Goal: Task Accomplishment & Management: Manage account settings

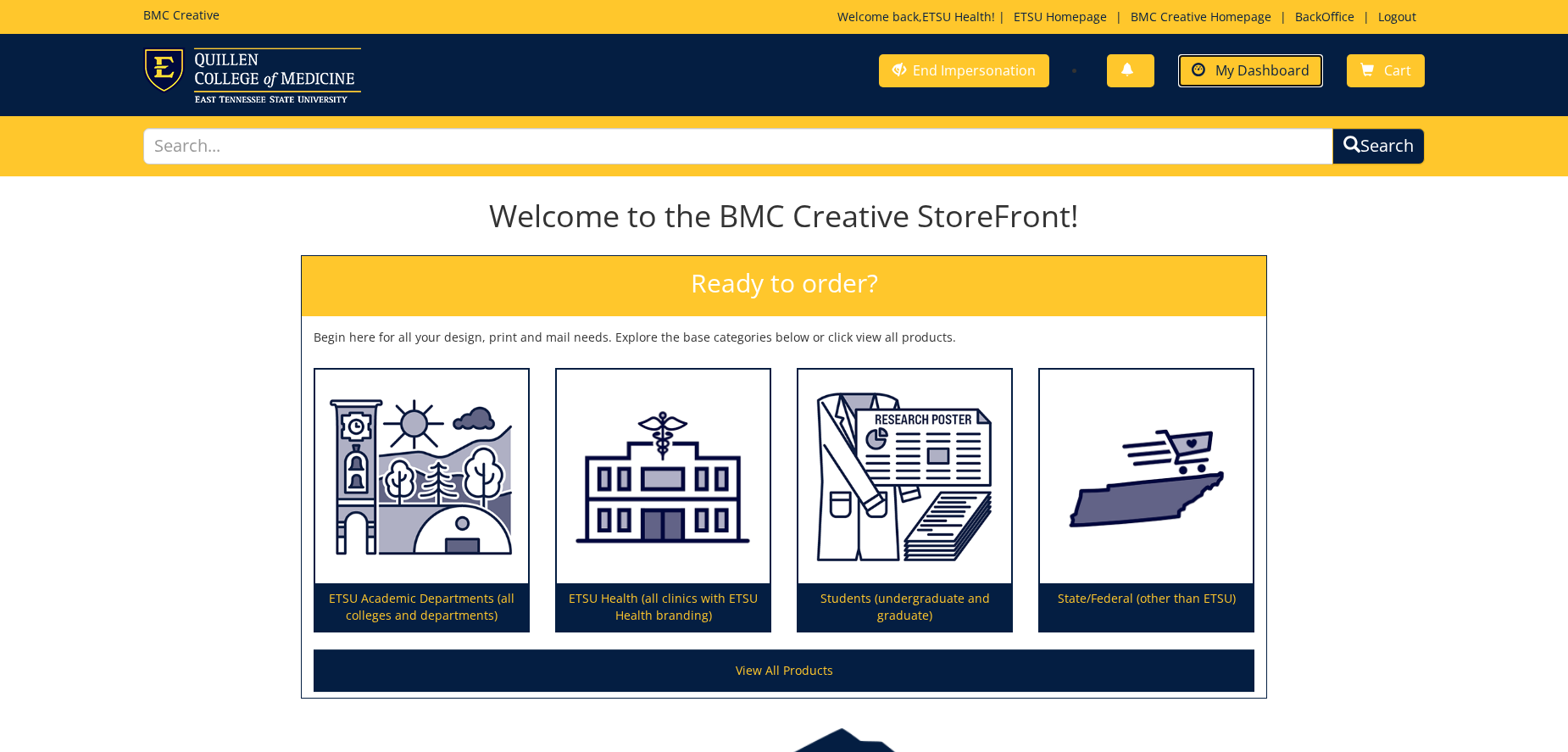
click at [1260, 71] on span "My Dashboard" at bounding box center [1262, 71] width 94 height 19
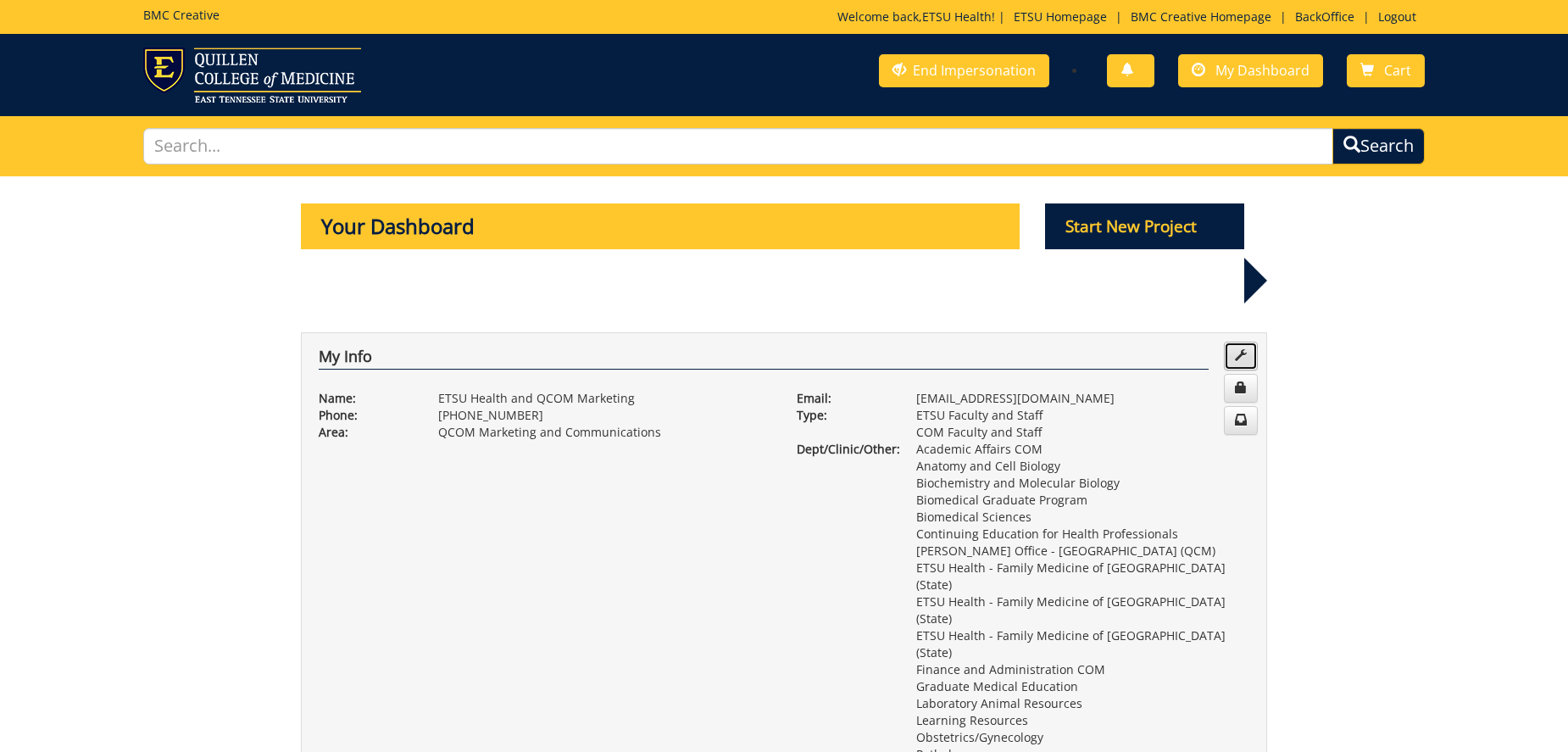
click at [1231, 342] on link at bounding box center [1241, 356] width 33 height 29
click at [1248, 374] on link at bounding box center [1241, 388] width 33 height 29
click at [1248, 406] on link at bounding box center [1241, 420] width 33 height 29
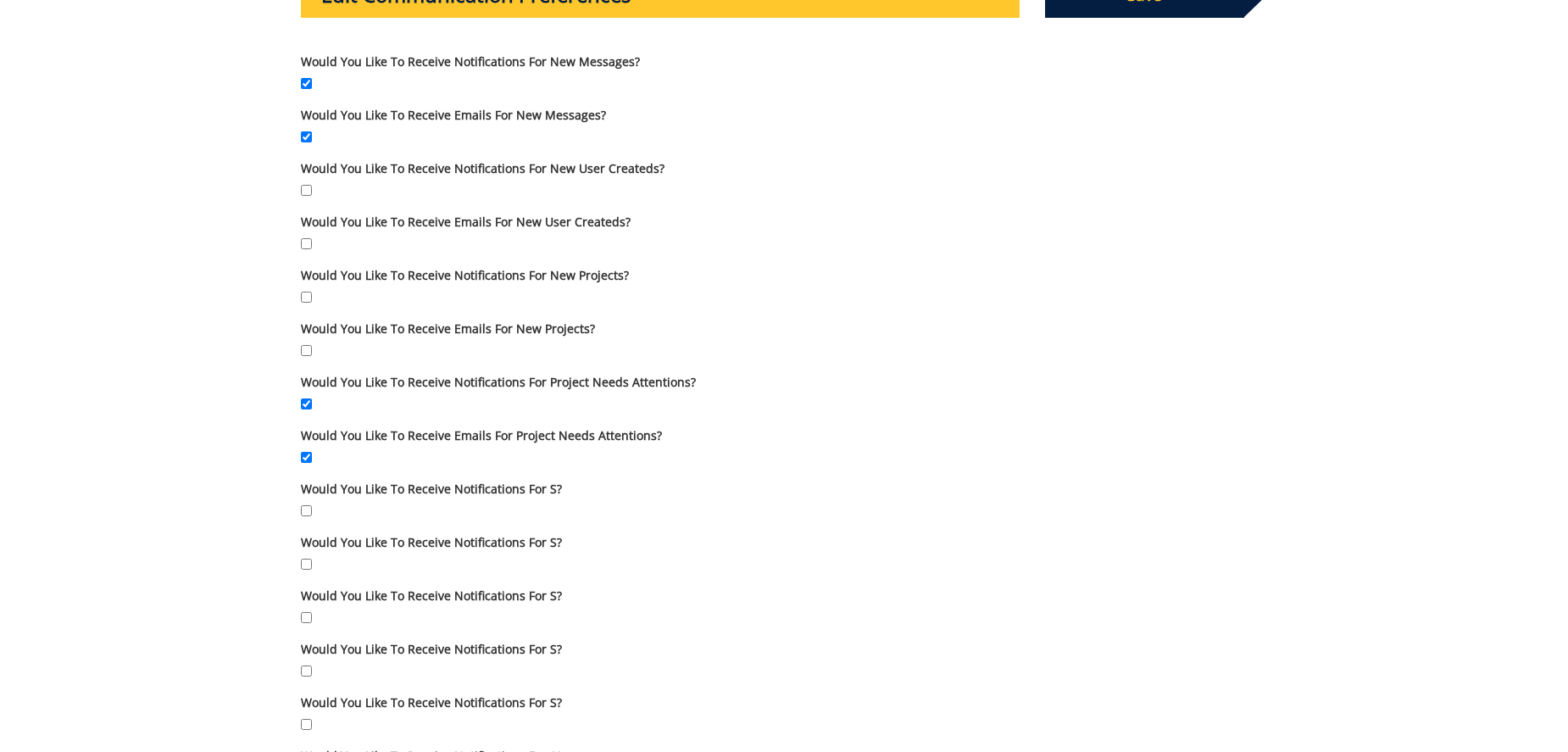
scroll to position [284, 0]
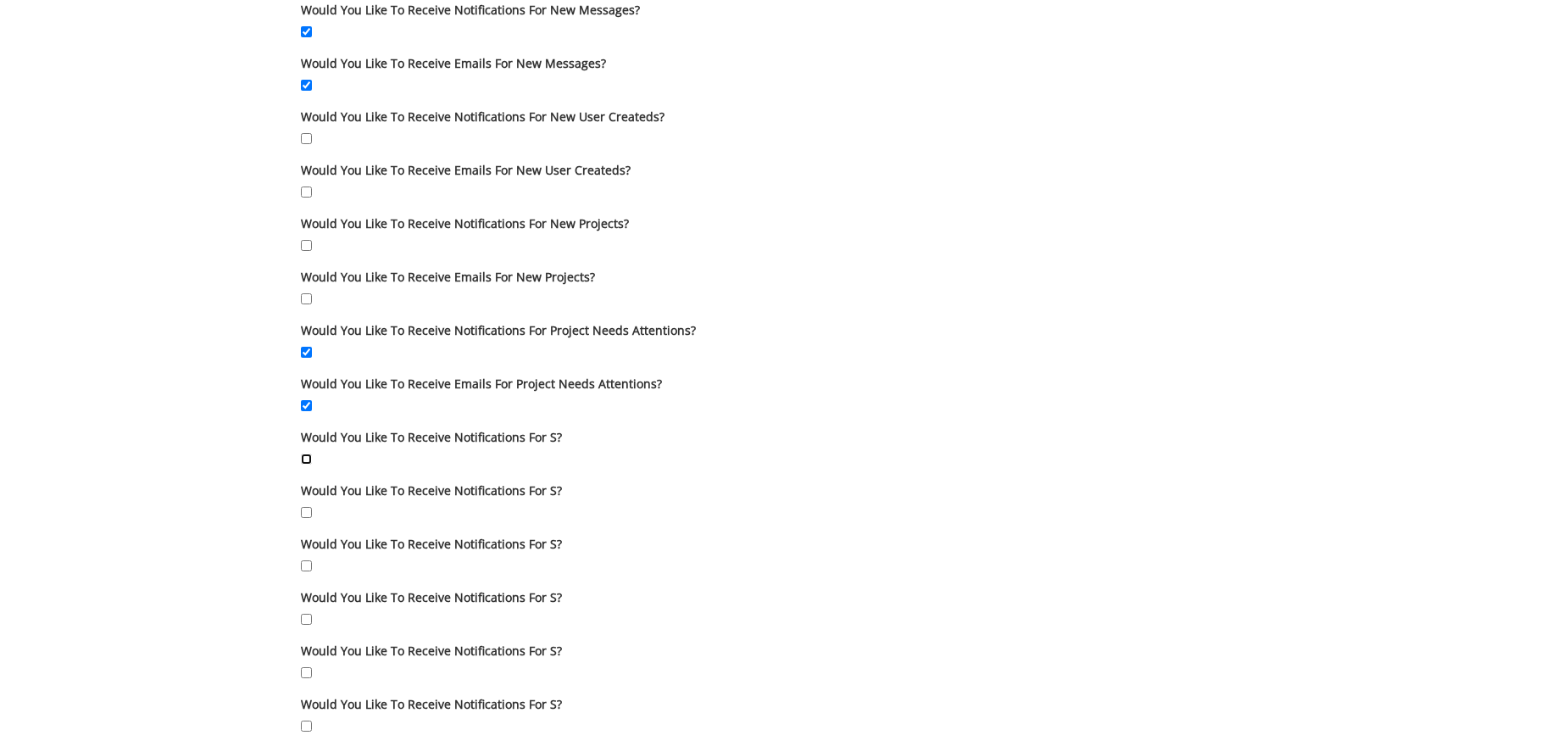
click at [307, 455] on input "Would you like to receive notifications for s?" at bounding box center [307, 459] width 11 height 11
checkbox input "true"
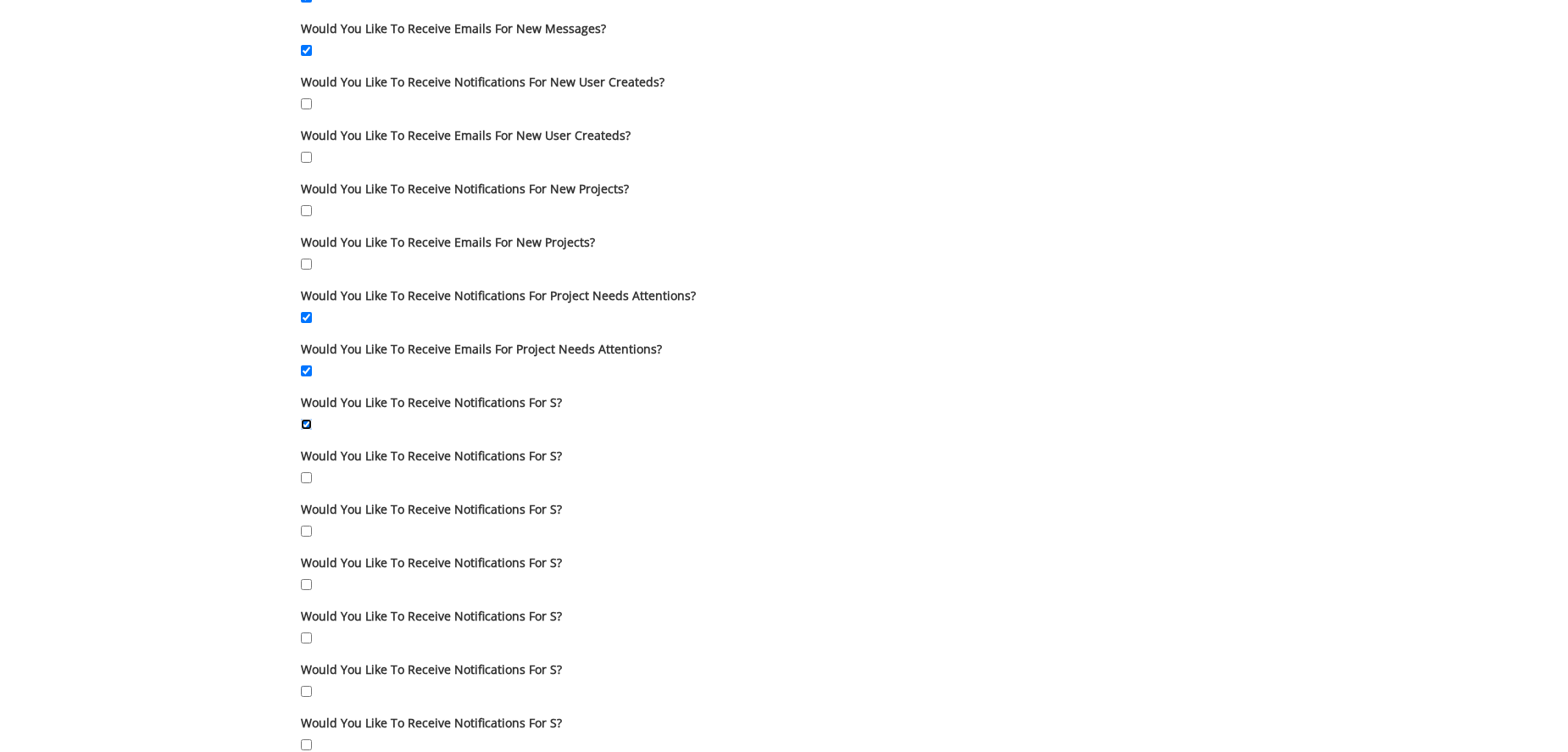
scroll to position [0, 0]
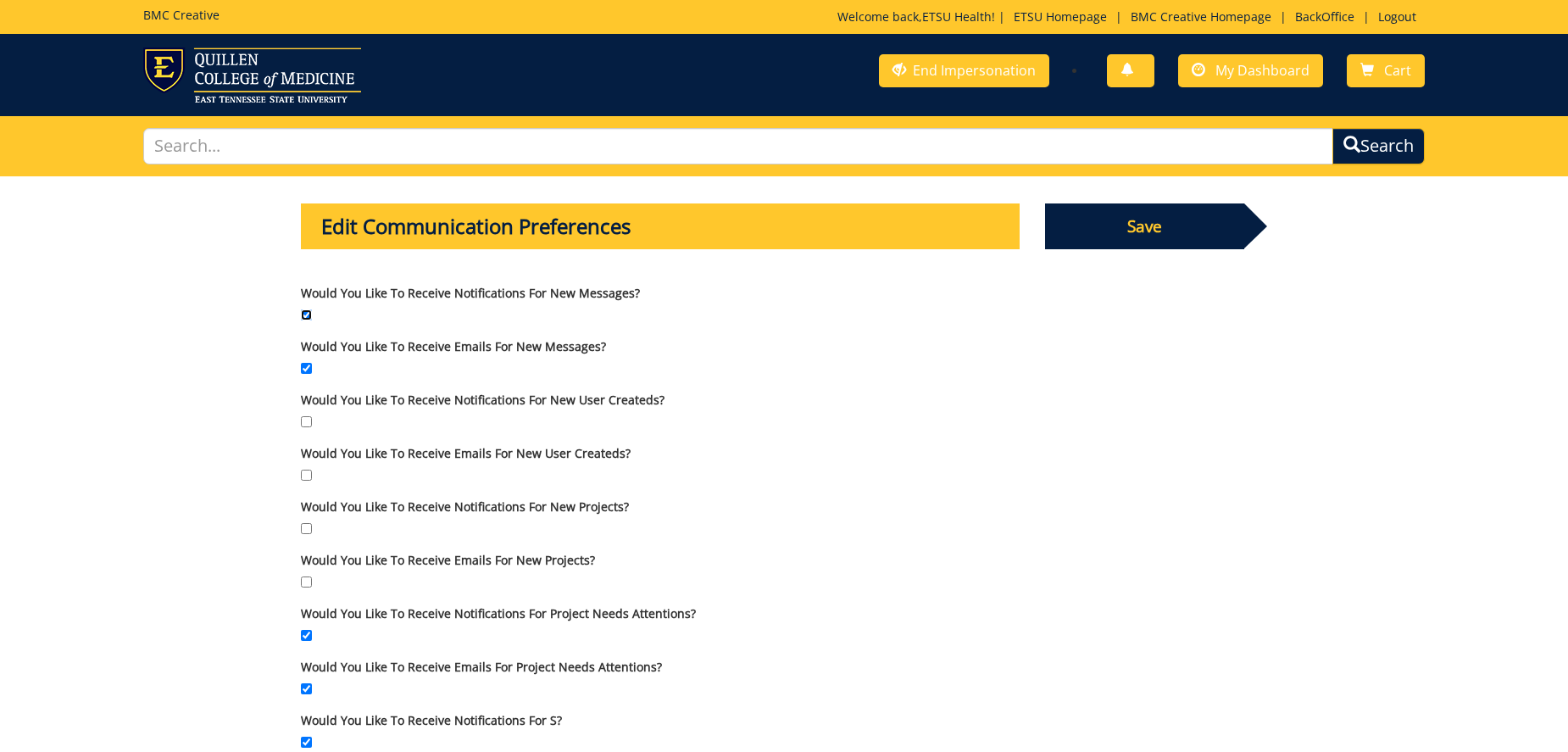
click at [310, 315] on input "Would you like to receive notifications for New Messages?" at bounding box center [307, 315] width 11 height 11
click at [310, 314] on input "Would you like to receive notifications for New Messages?" at bounding box center [307, 315] width 11 height 11
checkbox input "true"
click at [307, 421] on input "Would you like to receive notifications for New User Createds?" at bounding box center [307, 422] width 11 height 11
checkbox input "true"
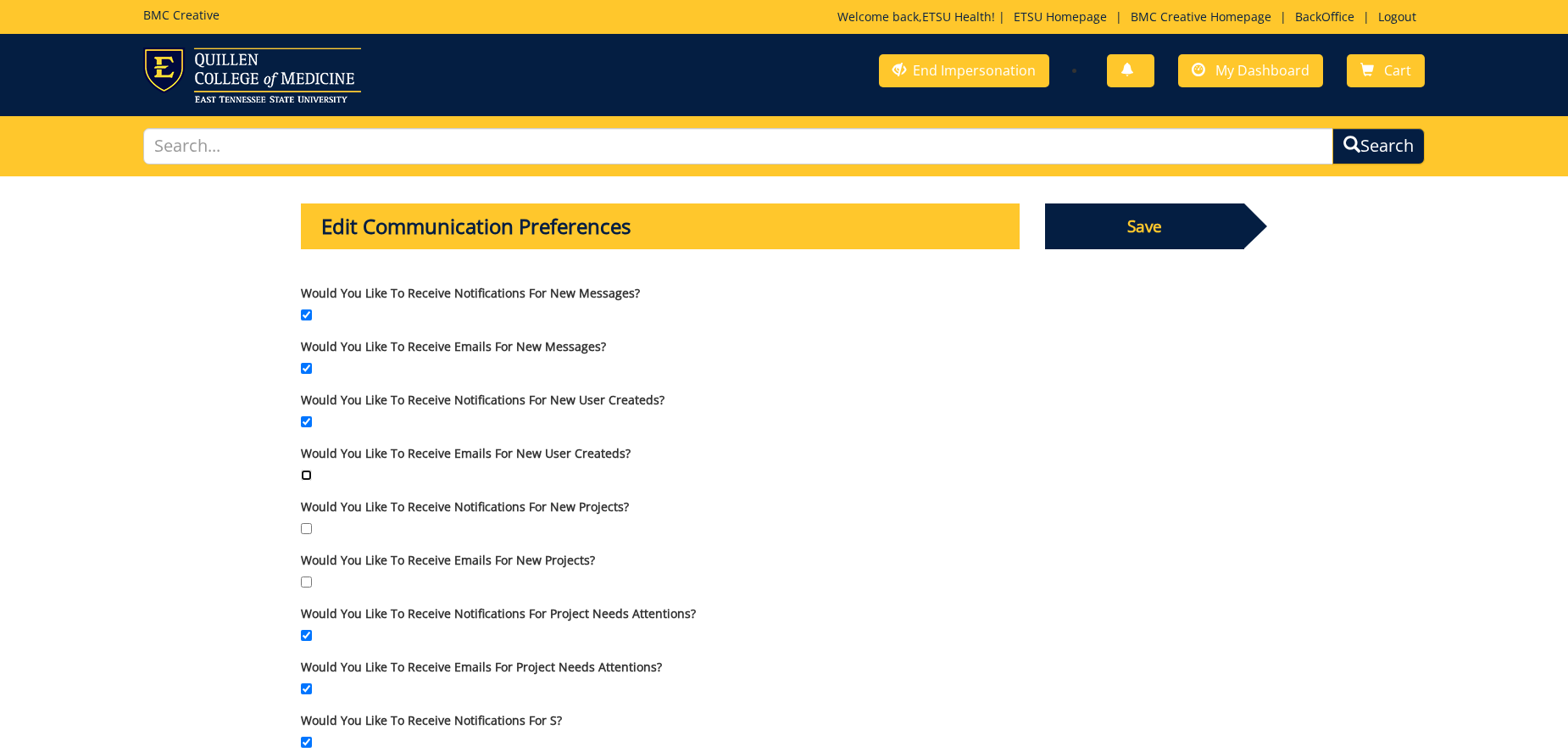
click at [309, 471] on input "Would you like to receive emails for New User Createds?" at bounding box center [307, 475] width 11 height 11
checkbox input "true"
click at [1163, 229] on span "Save" at bounding box center [1145, 226] width 200 height 46
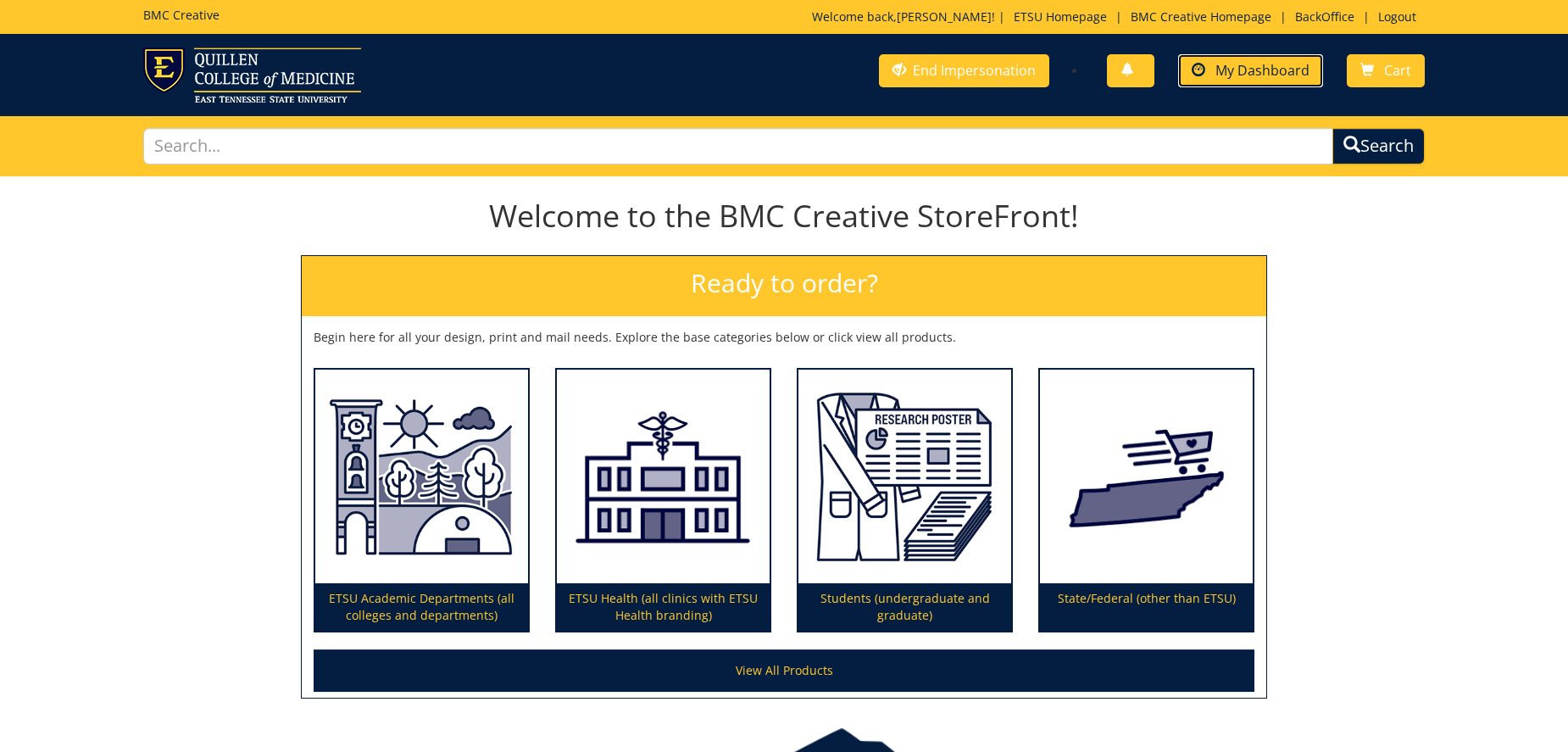
click at [1272, 58] on link "My Dashboard" at bounding box center [1251, 71] width 145 height 33
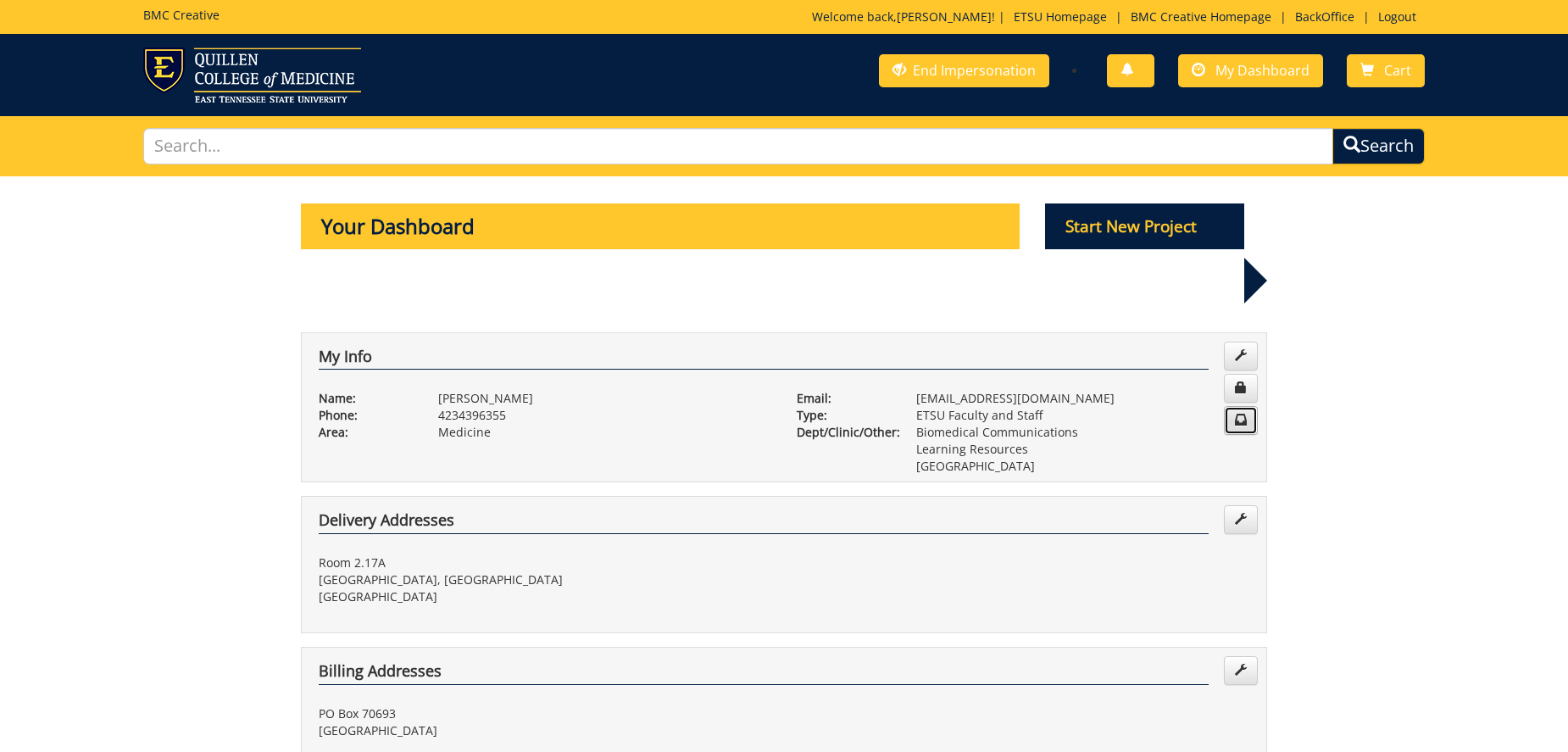
click at [1244, 414] on span at bounding box center [1241, 419] width 12 height 12
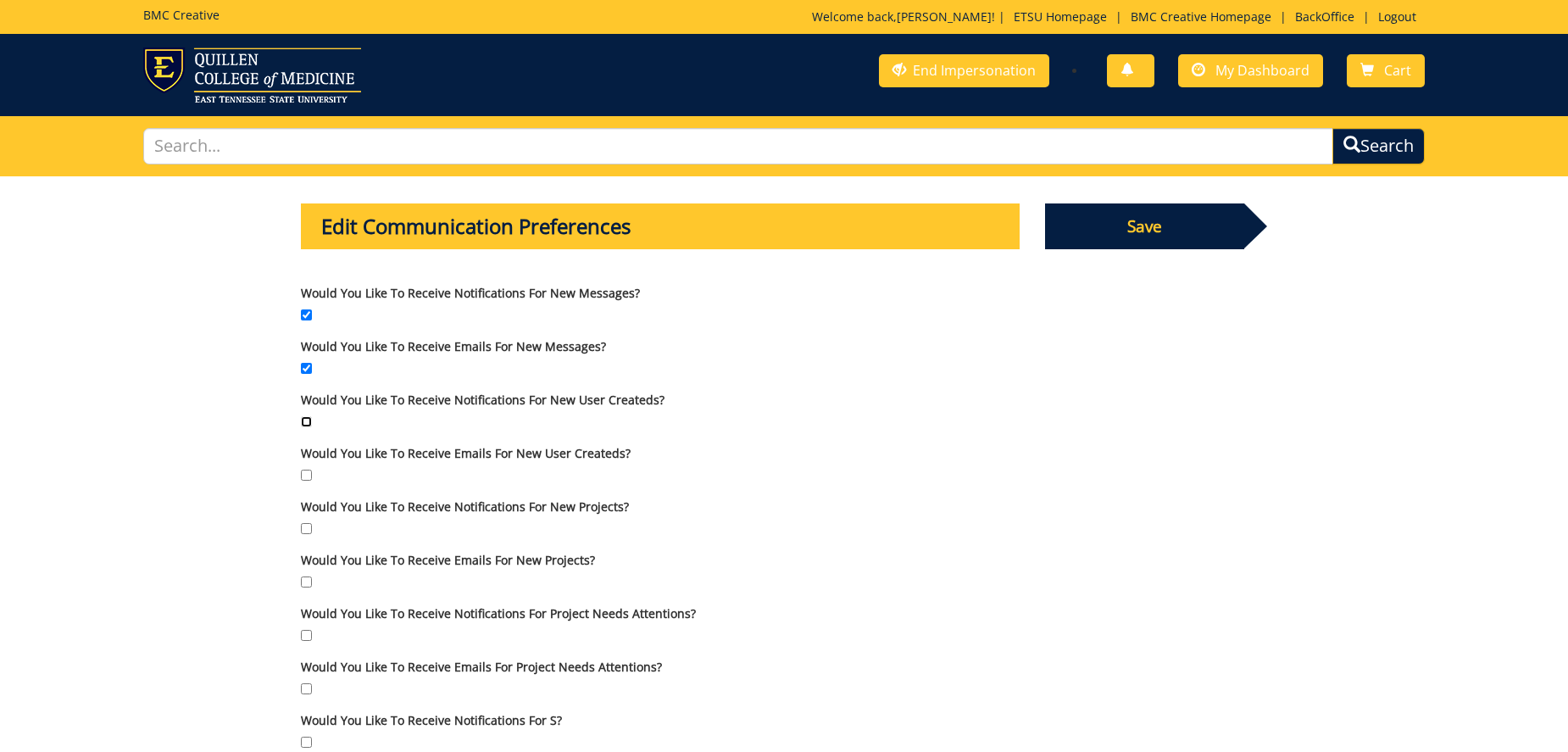
click at [310, 420] on input "Would you like to receive notifications for New User Createds?" at bounding box center [307, 422] width 11 height 11
checkbox input "true"
click at [305, 474] on input "Would you like to receive emails for New User Createds?" at bounding box center [307, 475] width 11 height 11
checkbox input "true"
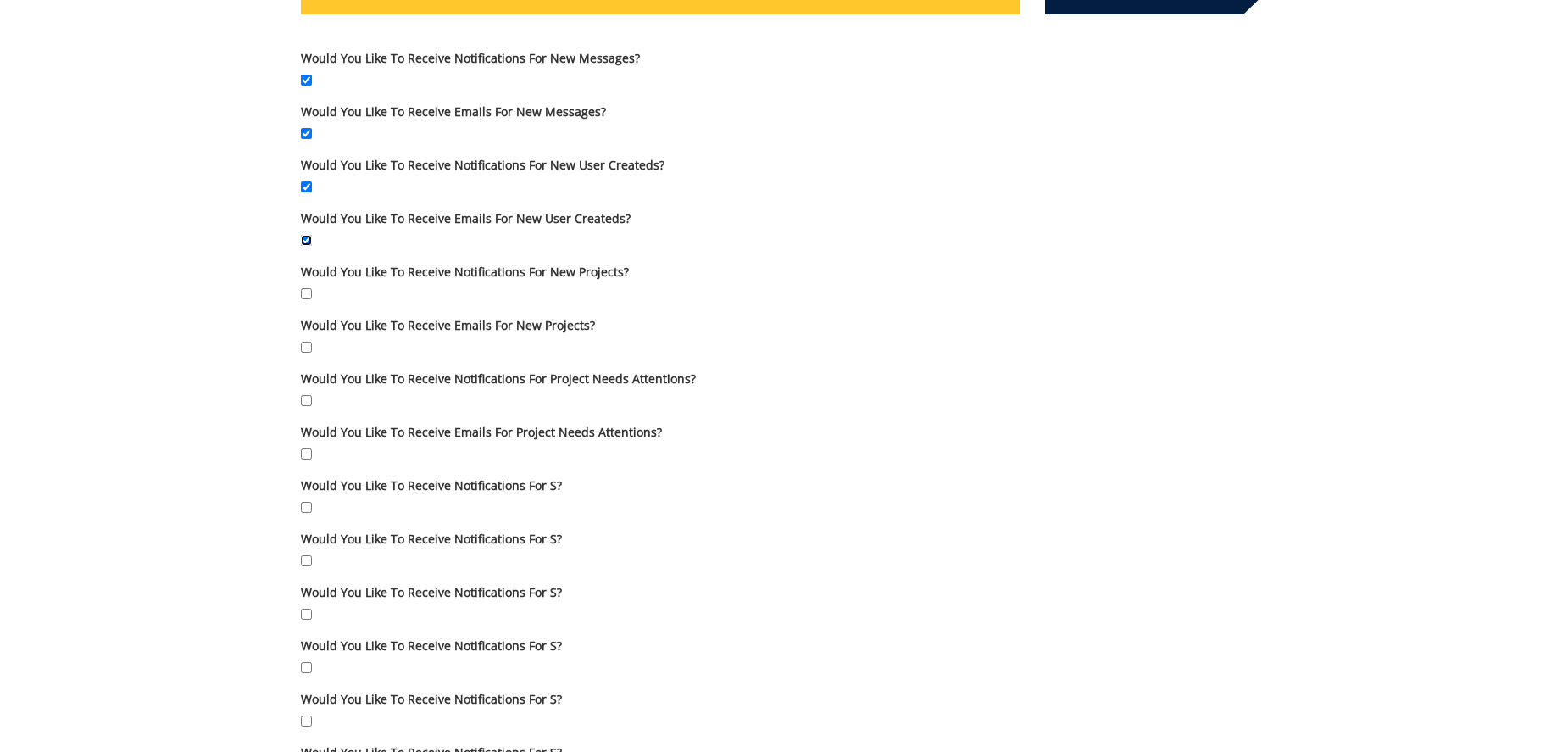
scroll to position [234, 0]
click at [310, 398] on input "Would you like to receive notifications for Project Needs Attentions?" at bounding box center [307, 402] width 11 height 11
checkbox input "true"
click at [310, 452] on input "Would you like to receive emails for Project Needs Attentions?" at bounding box center [307, 455] width 11 height 11
checkbox input "true"
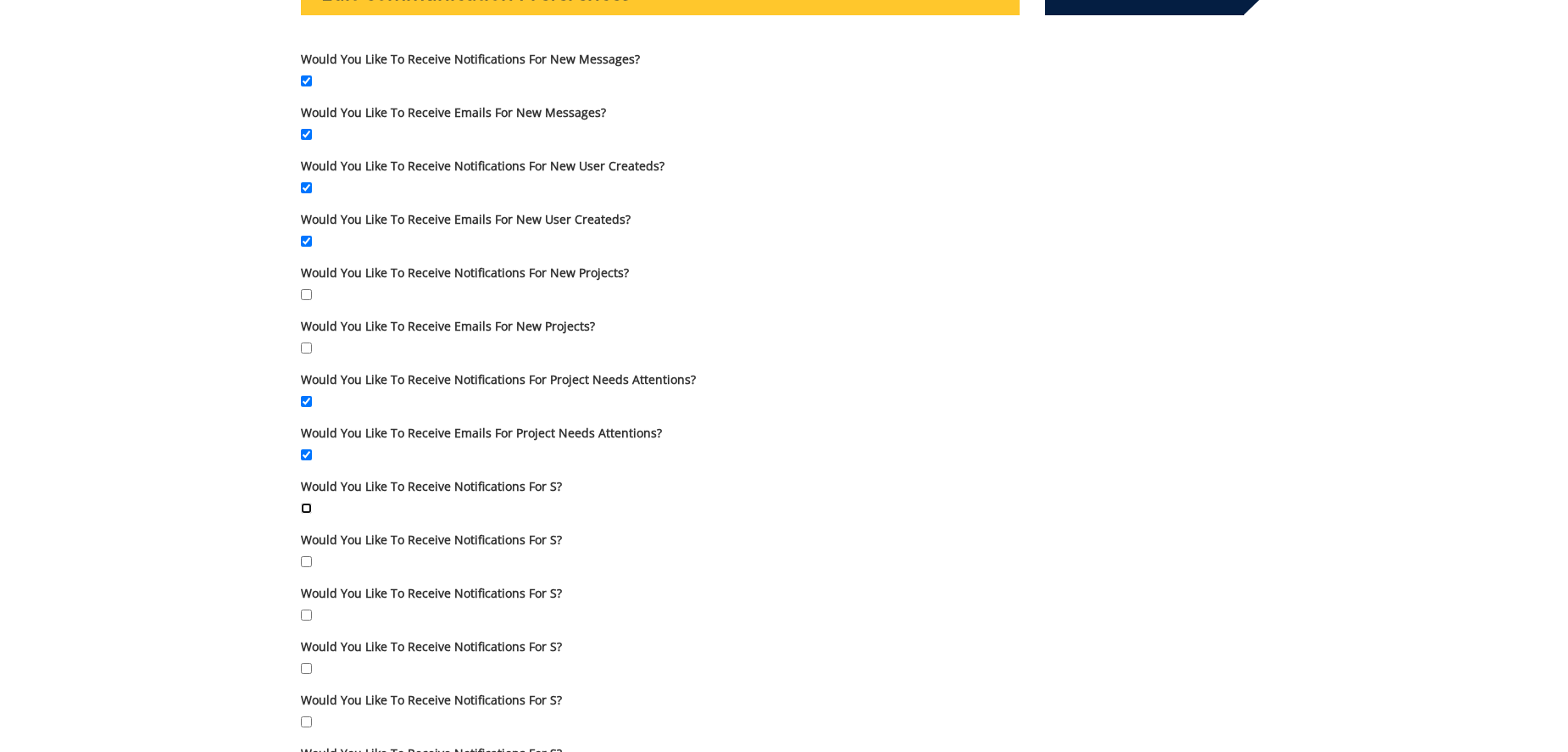
click at [309, 507] on input "Would you like to receive notifications for s?" at bounding box center [307, 508] width 11 height 11
checkbox input "true"
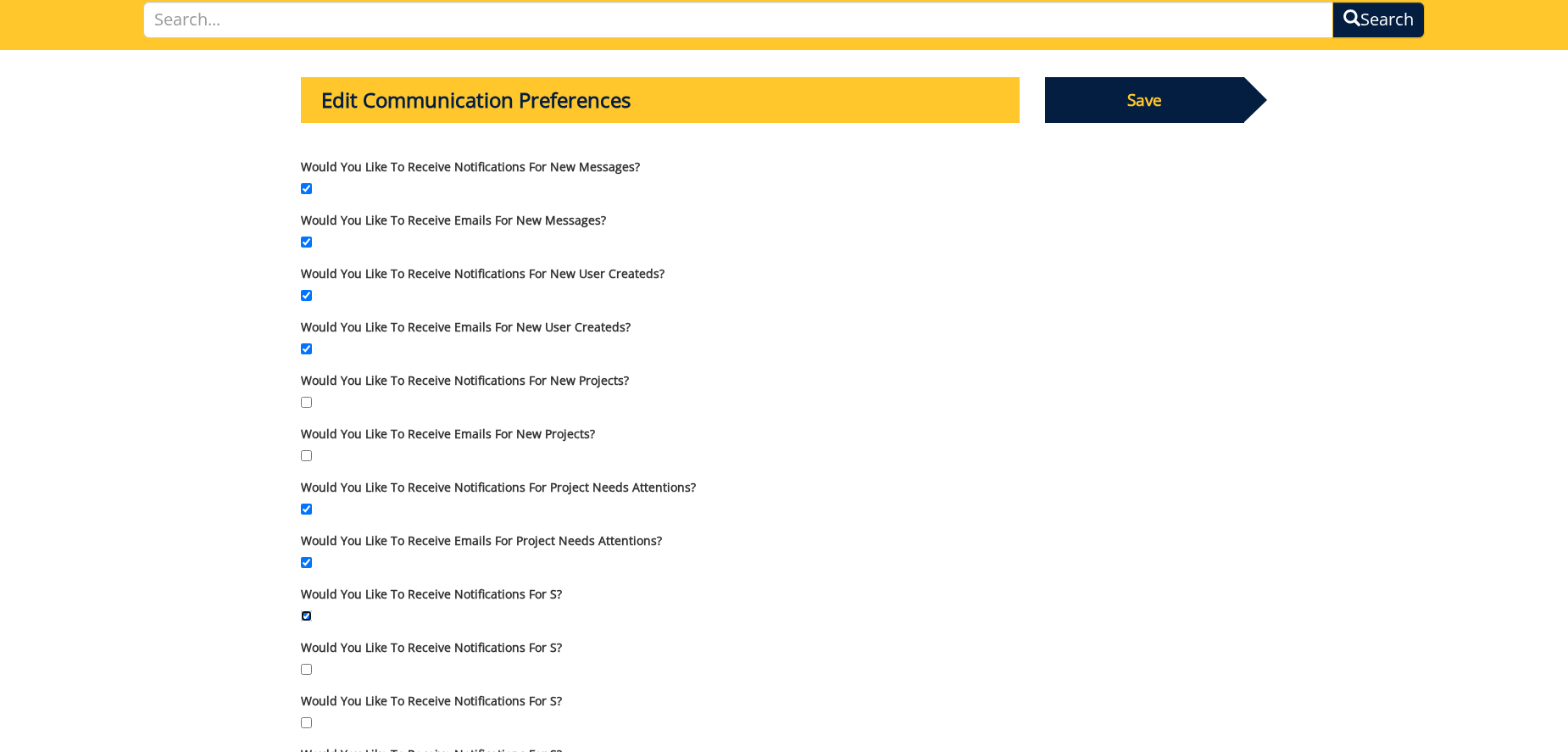
scroll to position [127, 0]
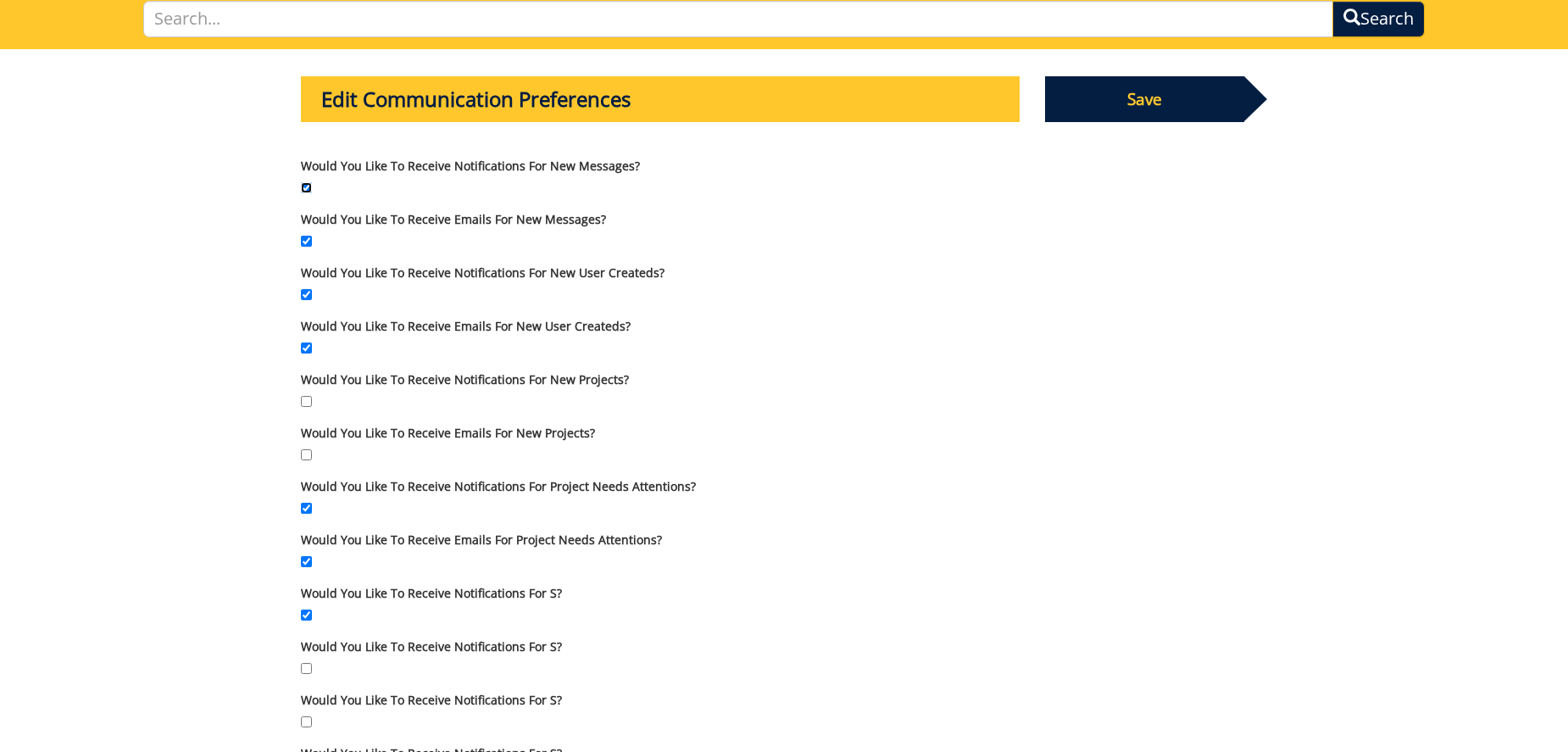
click at [307, 184] on input "Would you like to receive notifications for New Messages?" at bounding box center [307, 188] width 11 height 11
checkbox input "false"
click at [304, 239] on input "Would you like to receive emails for New Messages?" at bounding box center [307, 242] width 11 height 11
click at [305, 239] on input "Would you like to receive emails for New Messages?" at bounding box center [307, 242] width 11 height 11
checkbox input "true"
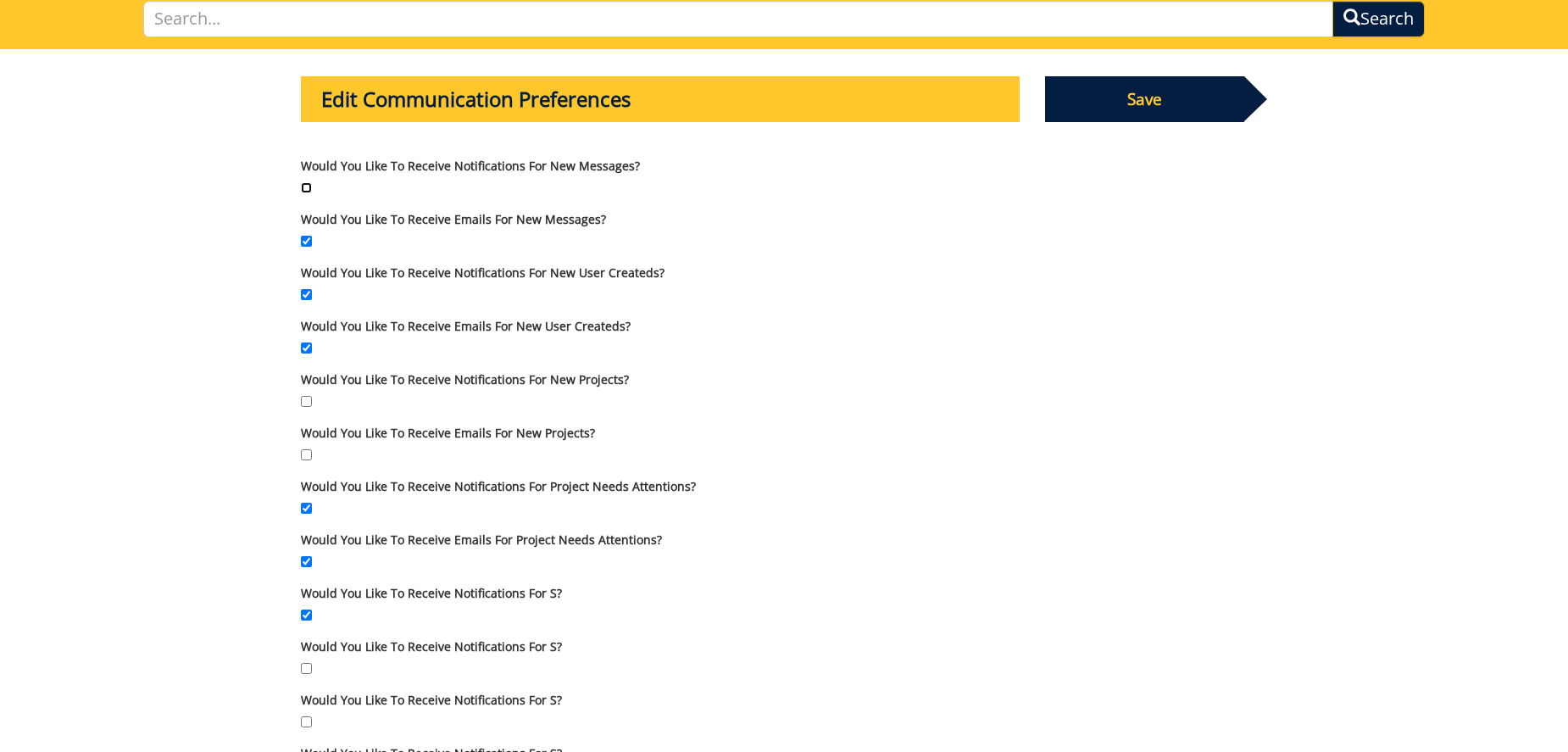
click at [305, 187] on input "Would you like to receive notifications for New Messages?" at bounding box center [307, 188] width 11 height 11
checkbox input "true"
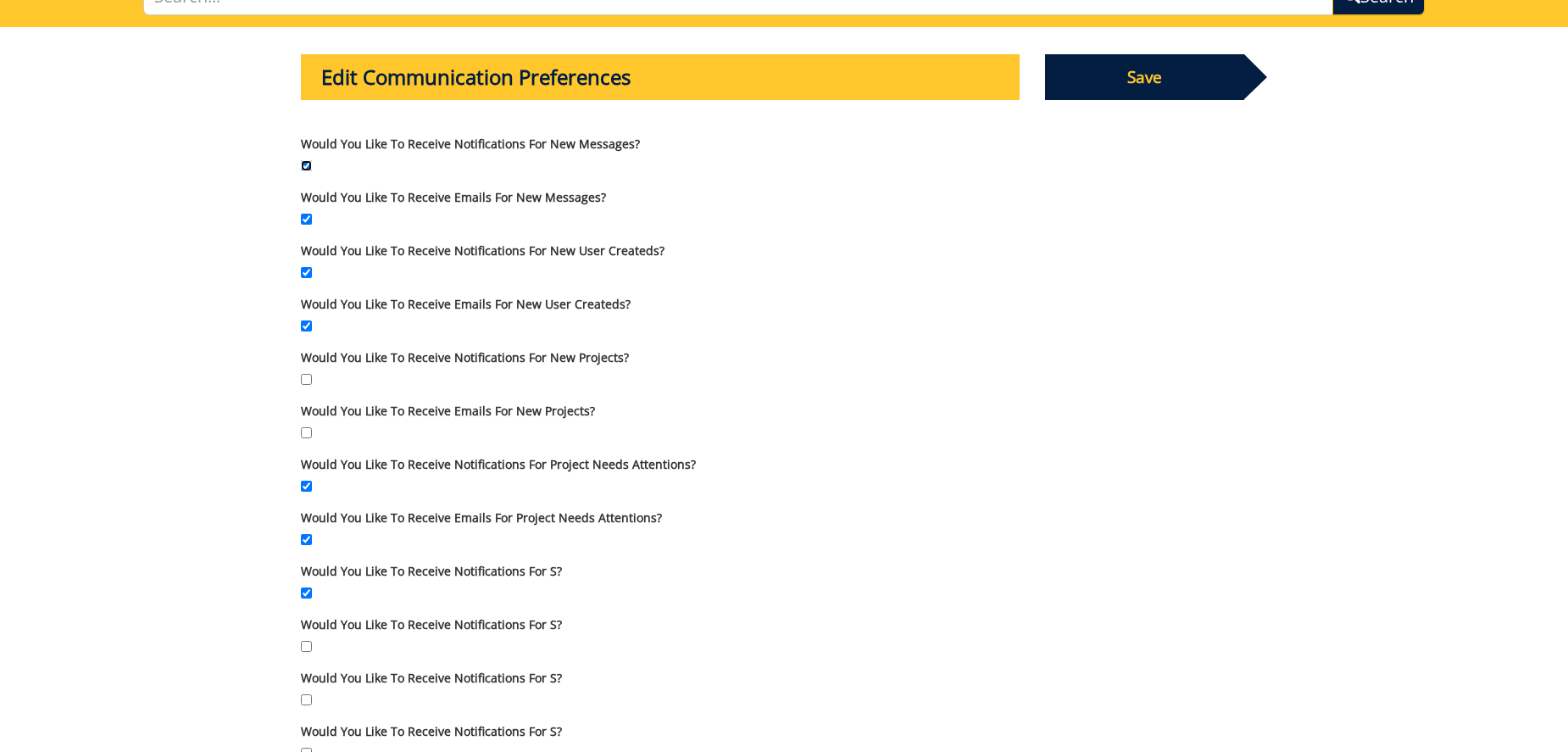
scroll to position [163, 0]
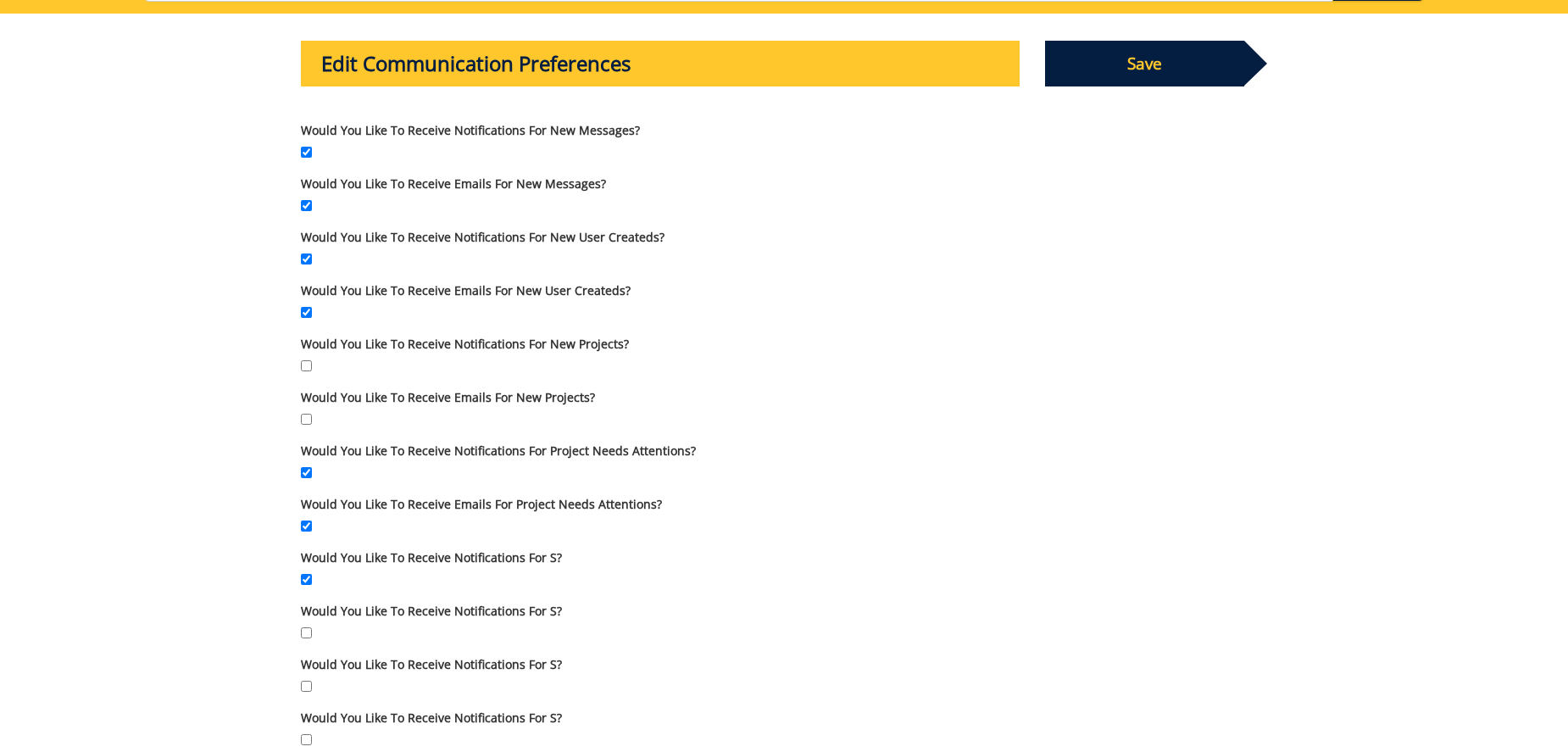
click at [1147, 57] on span "Save" at bounding box center [1145, 63] width 200 height 46
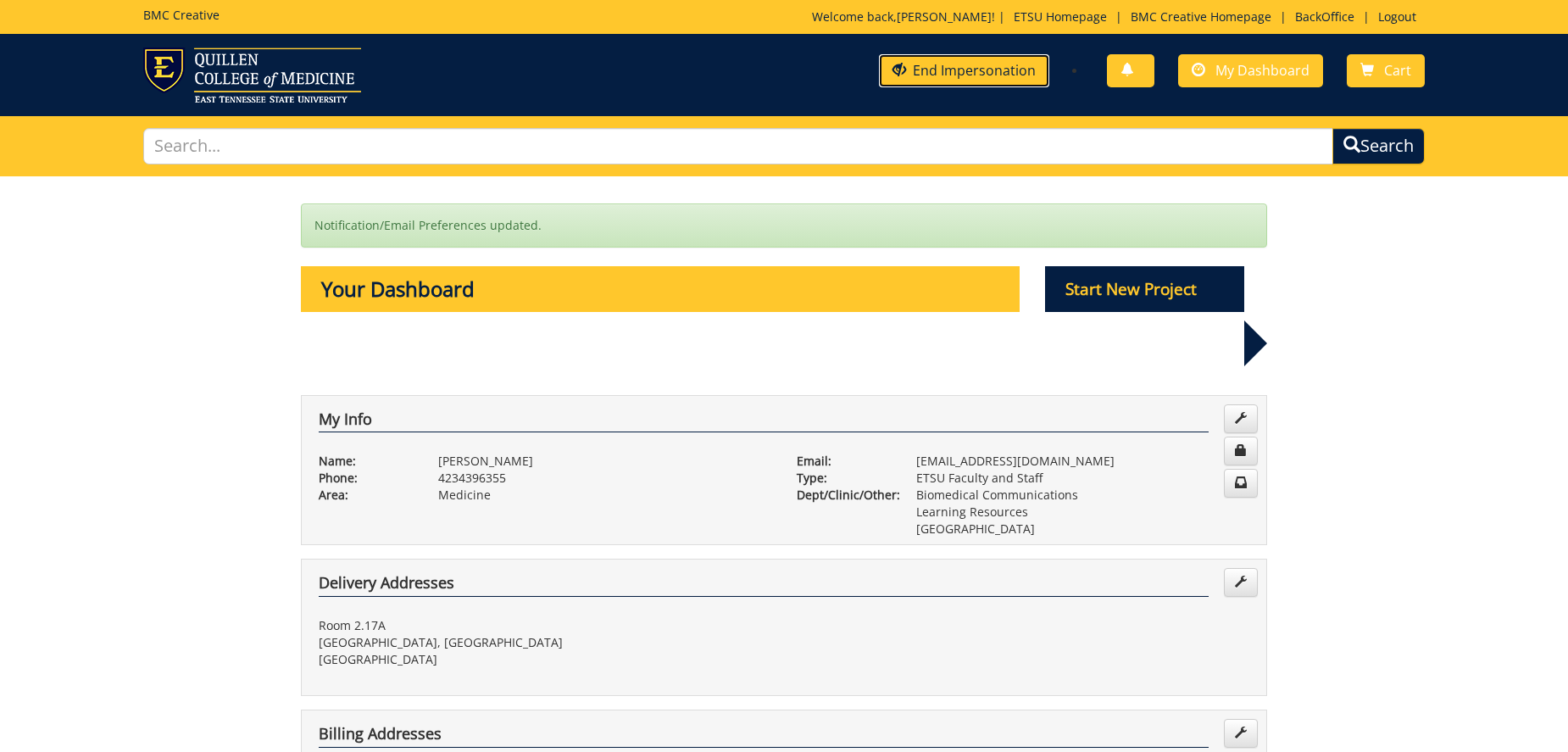
click at [946, 63] on link "End Impersonation" at bounding box center [964, 71] width 170 height 33
